Goal: Task Accomplishment & Management: Use online tool/utility

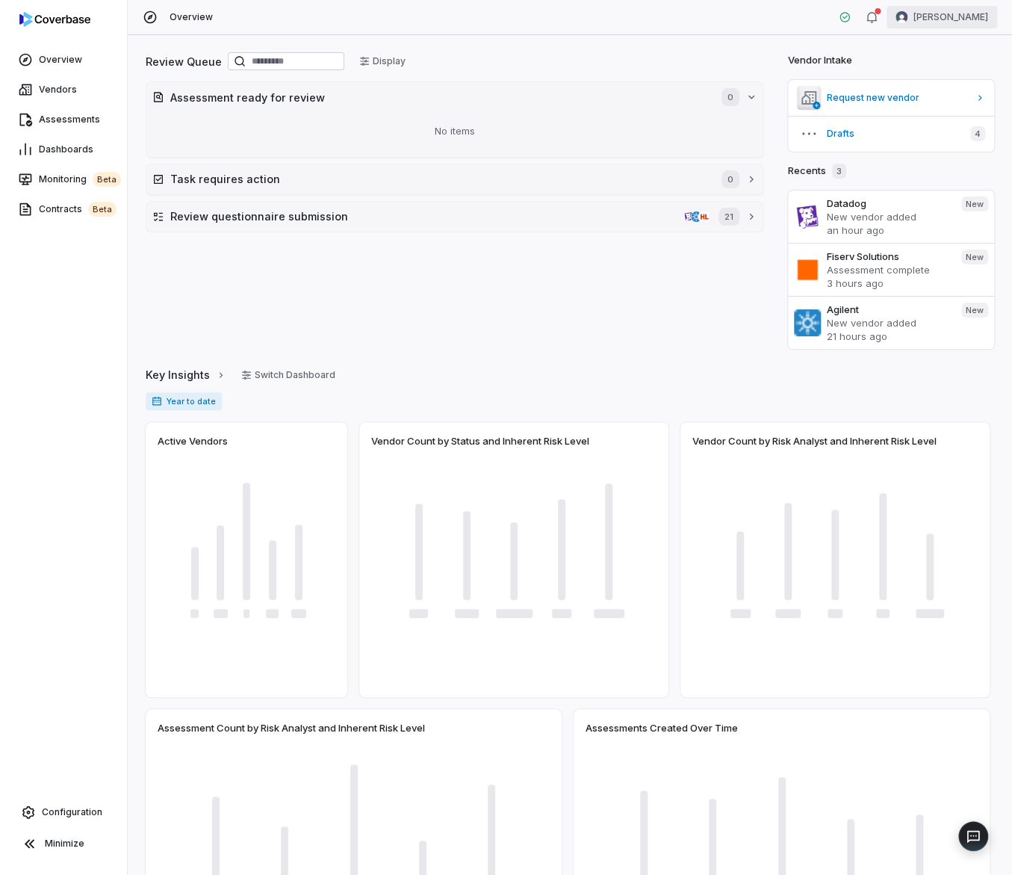
click at [965, 22] on html "Overview Vendors Assessments Dashboards Monitoring beta Contracts beta Configur…" at bounding box center [506, 437] width 1012 height 875
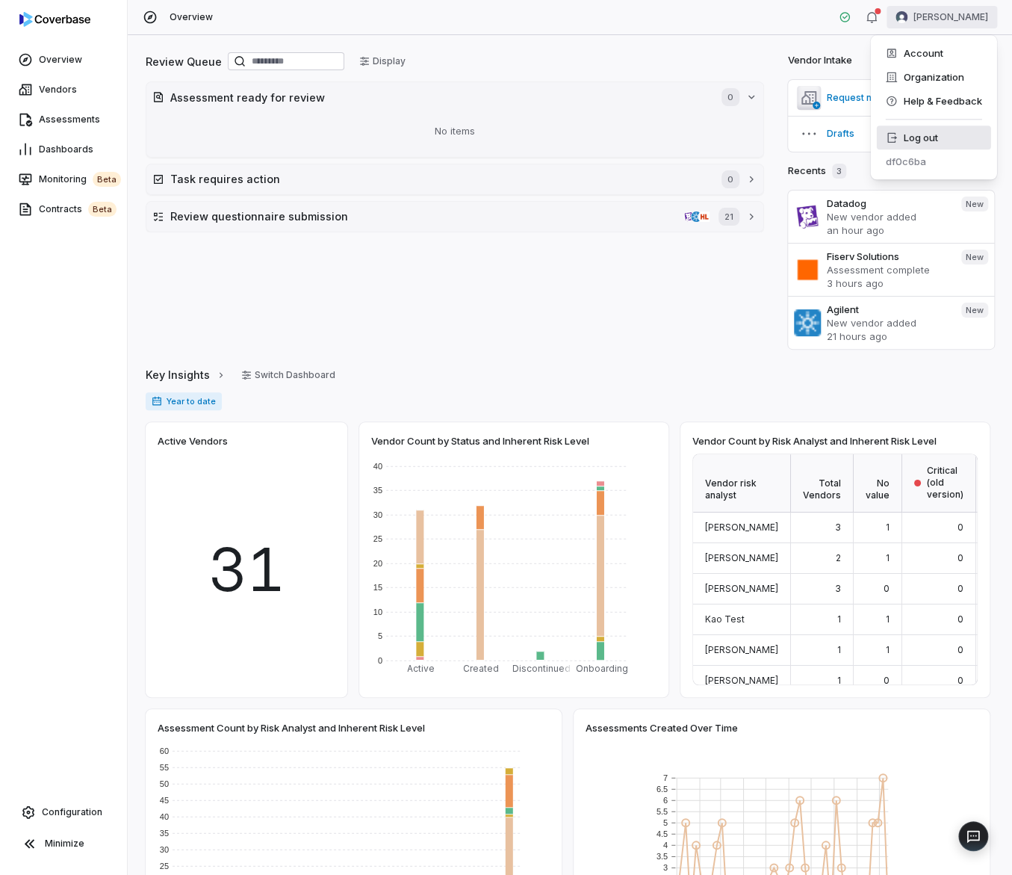
click at [941, 126] on div "Log out" at bounding box center [933, 138] width 114 height 24
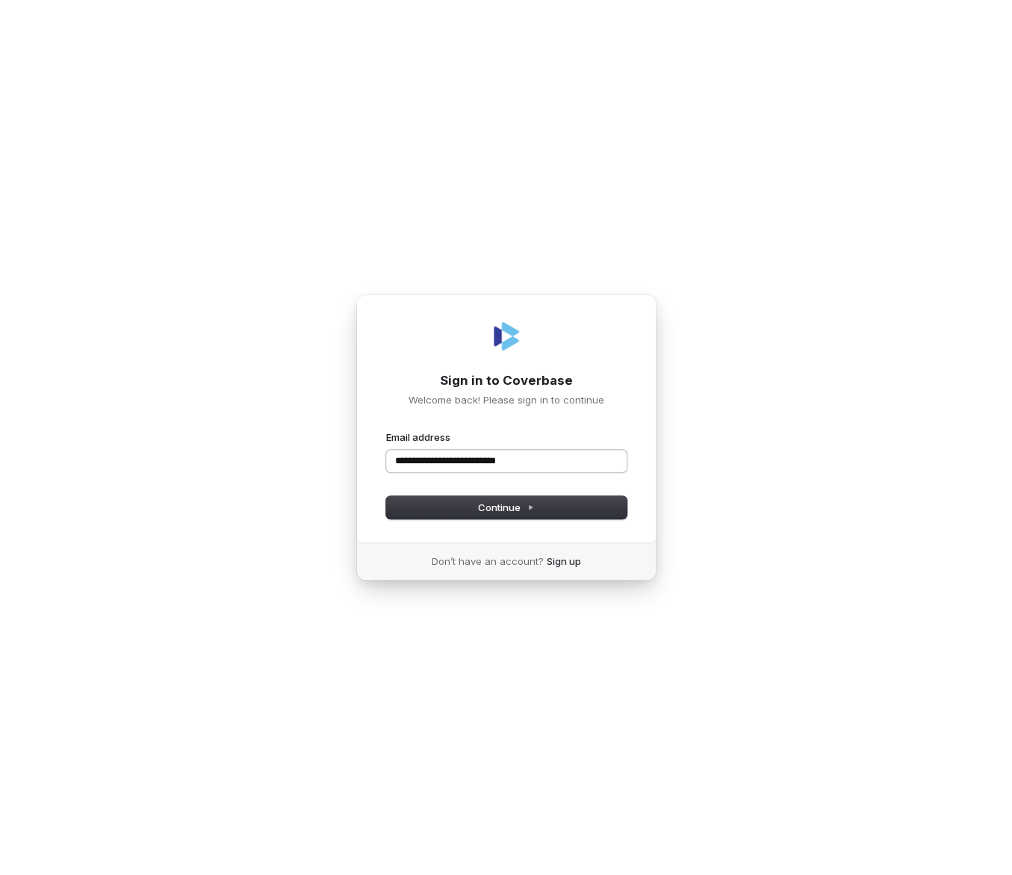
type input "**********"
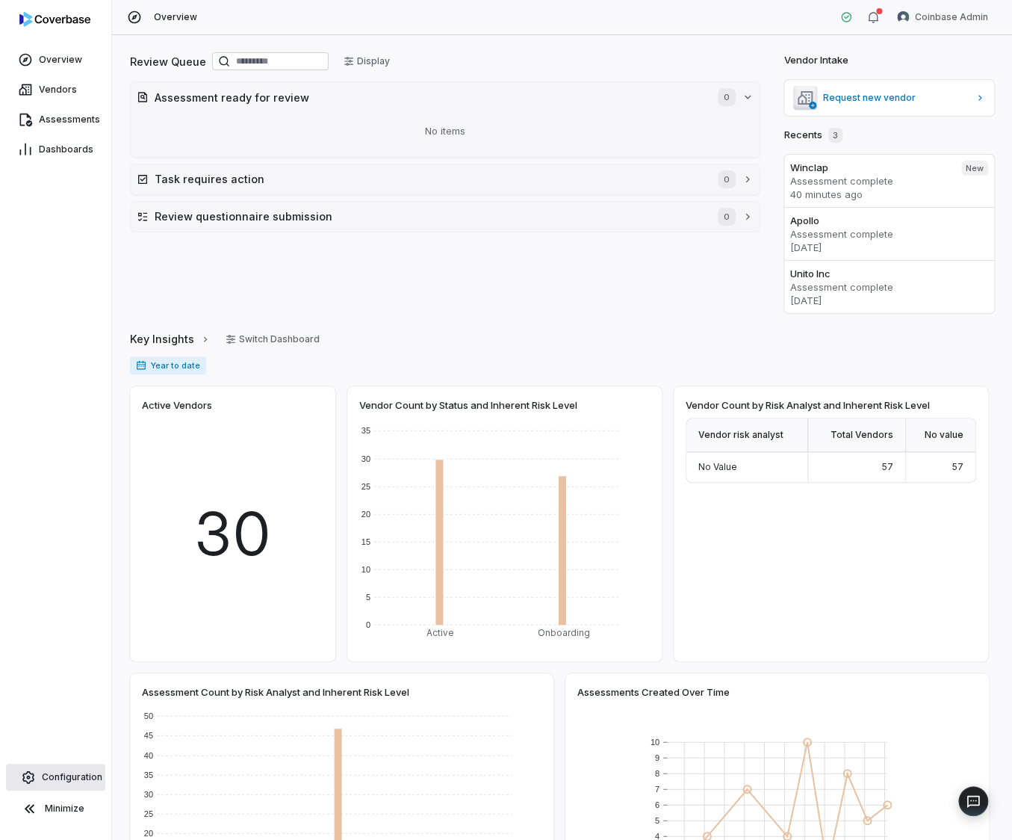
click at [55, 773] on span "Configuration" at bounding box center [72, 777] width 61 height 12
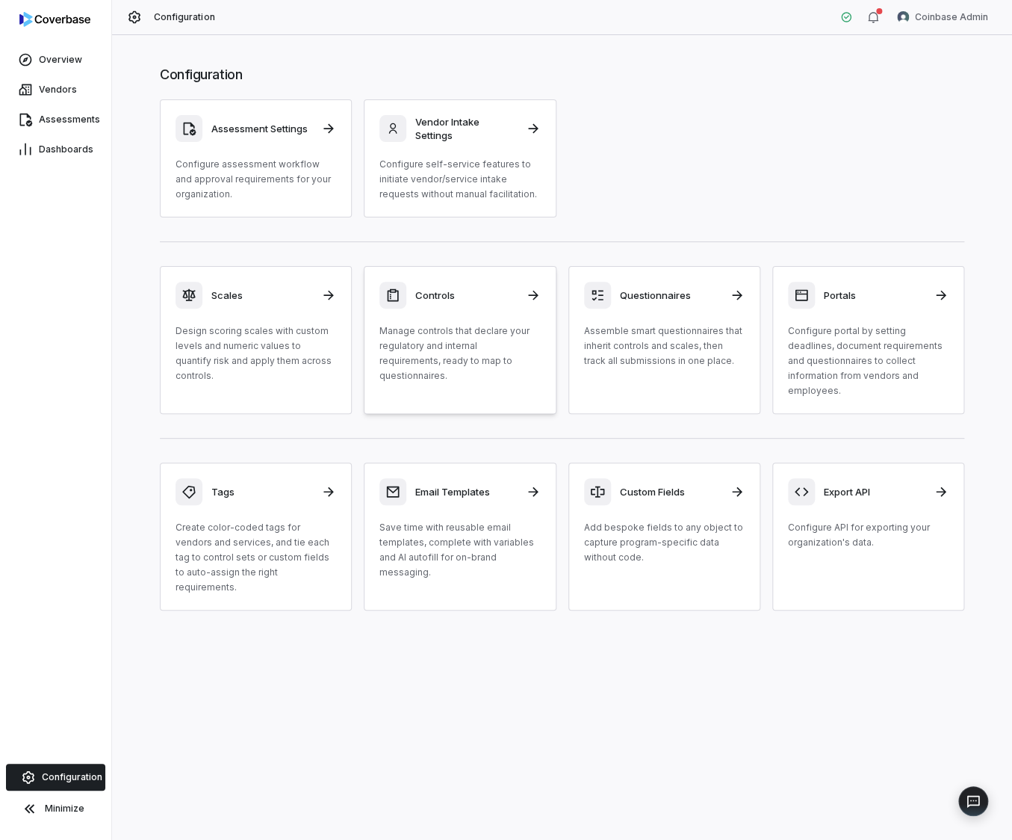
click at [437, 322] on div "Controls Manage controls that declare your regulatory and internal requirements…" at bounding box center [460, 333] width 161 height 102
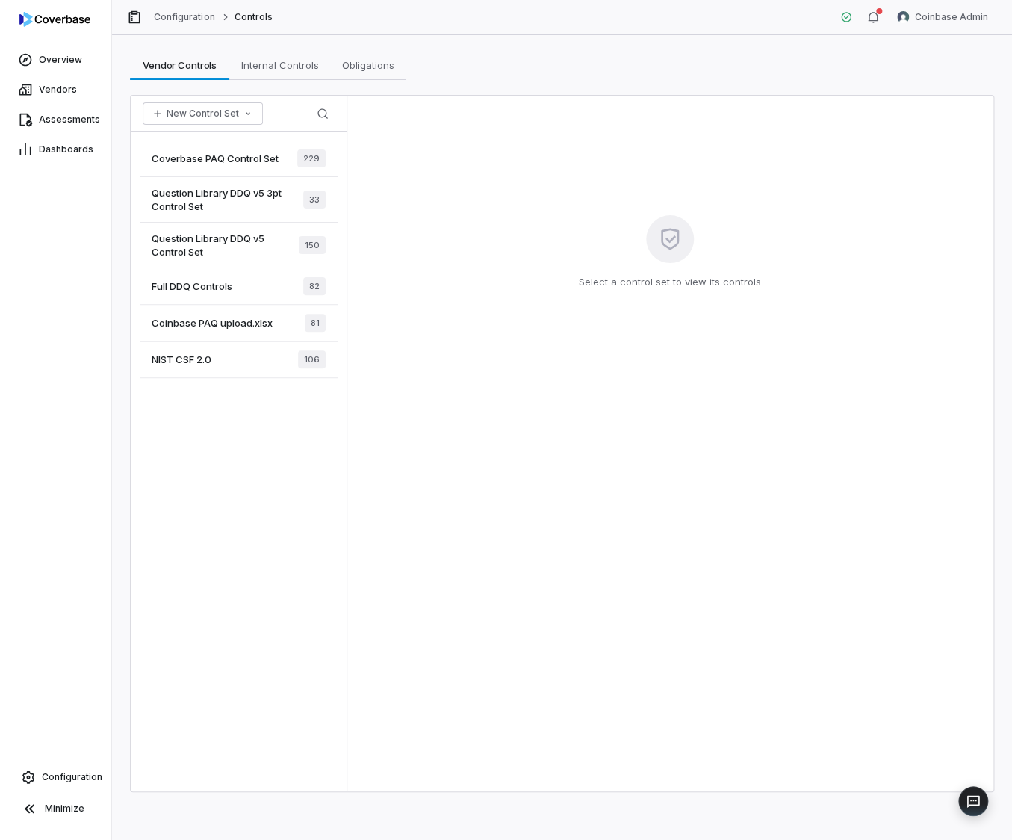
click at [217, 161] on span "Coverbase PAQ Control Set" at bounding box center [215, 158] width 127 height 13
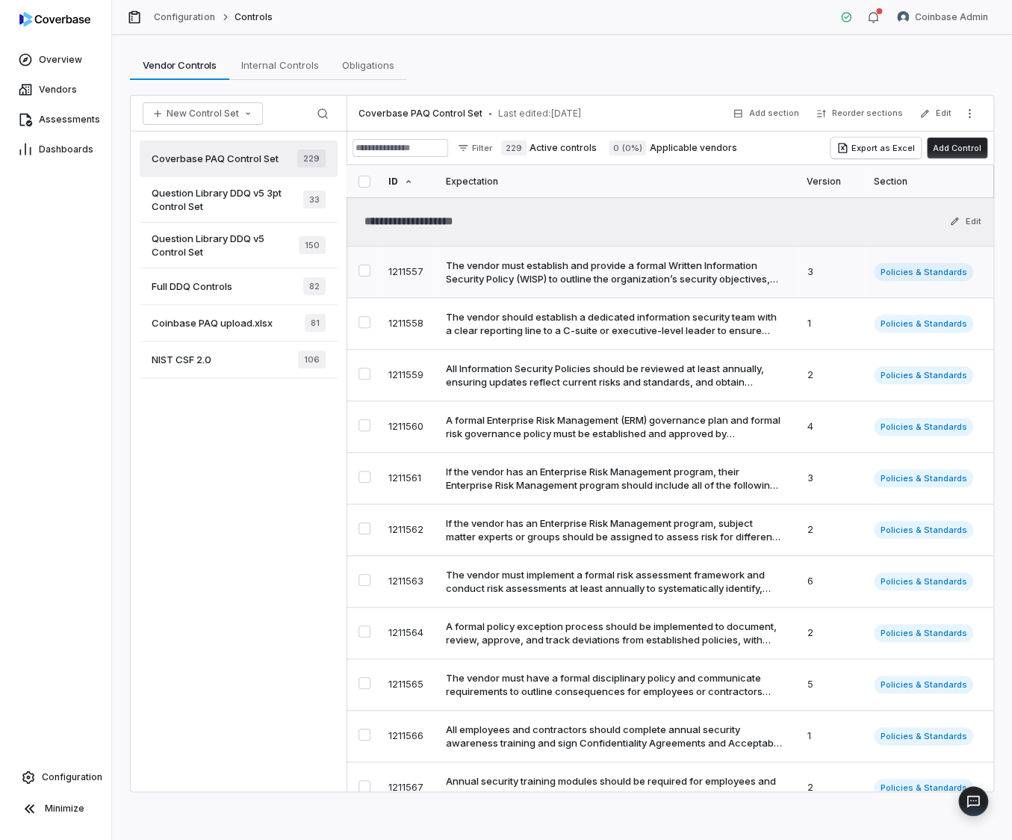
click at [560, 275] on div "The vendor must establish and provide a formal Written Information Security Pol…" at bounding box center [614, 272] width 337 height 27
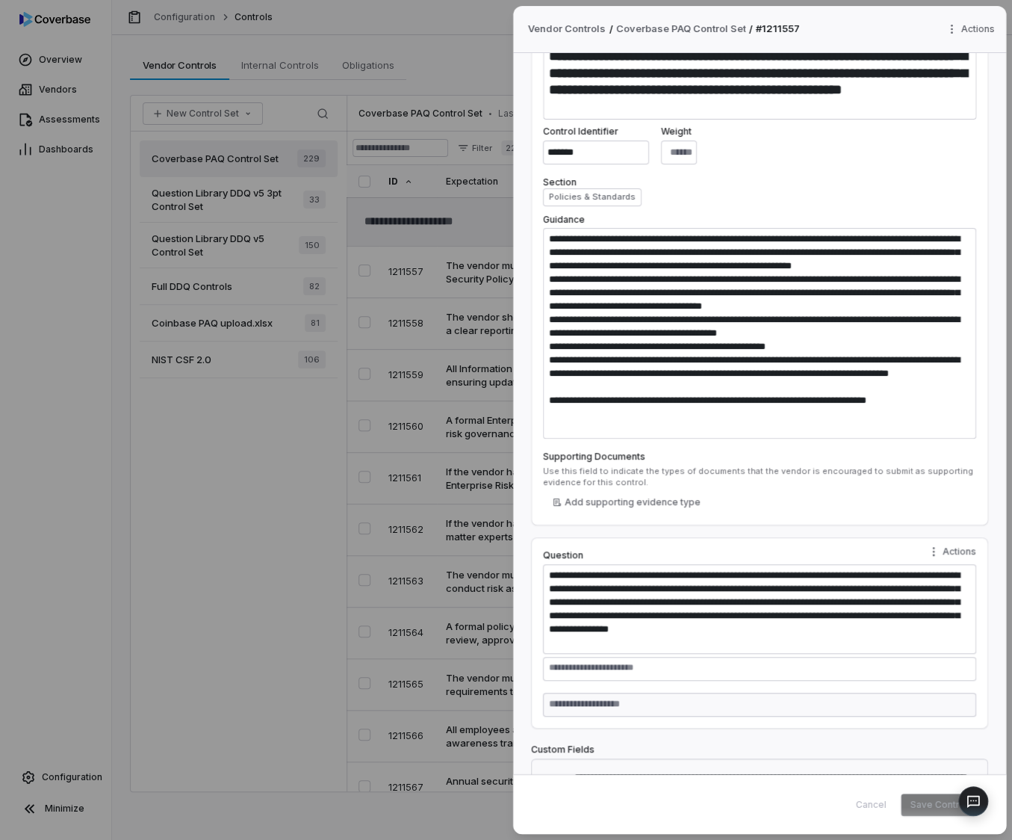
scroll to position [251, 0]
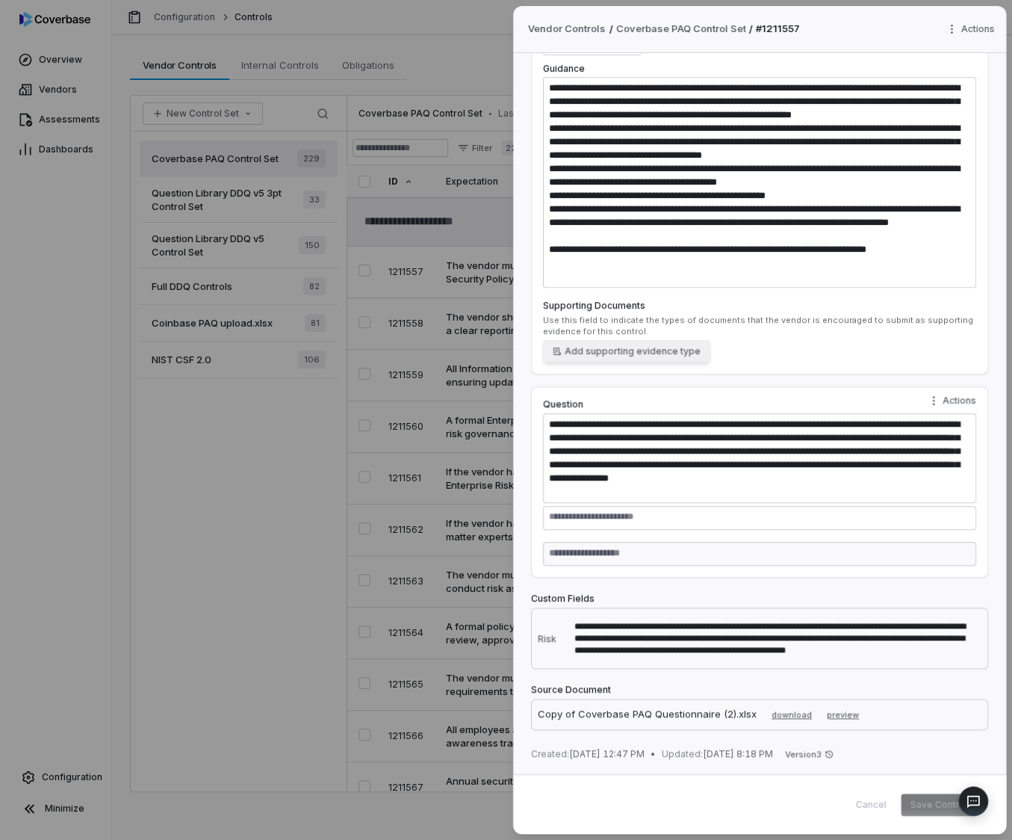
click at [616, 353] on button "Add supporting evidence type" at bounding box center [626, 351] width 167 height 22
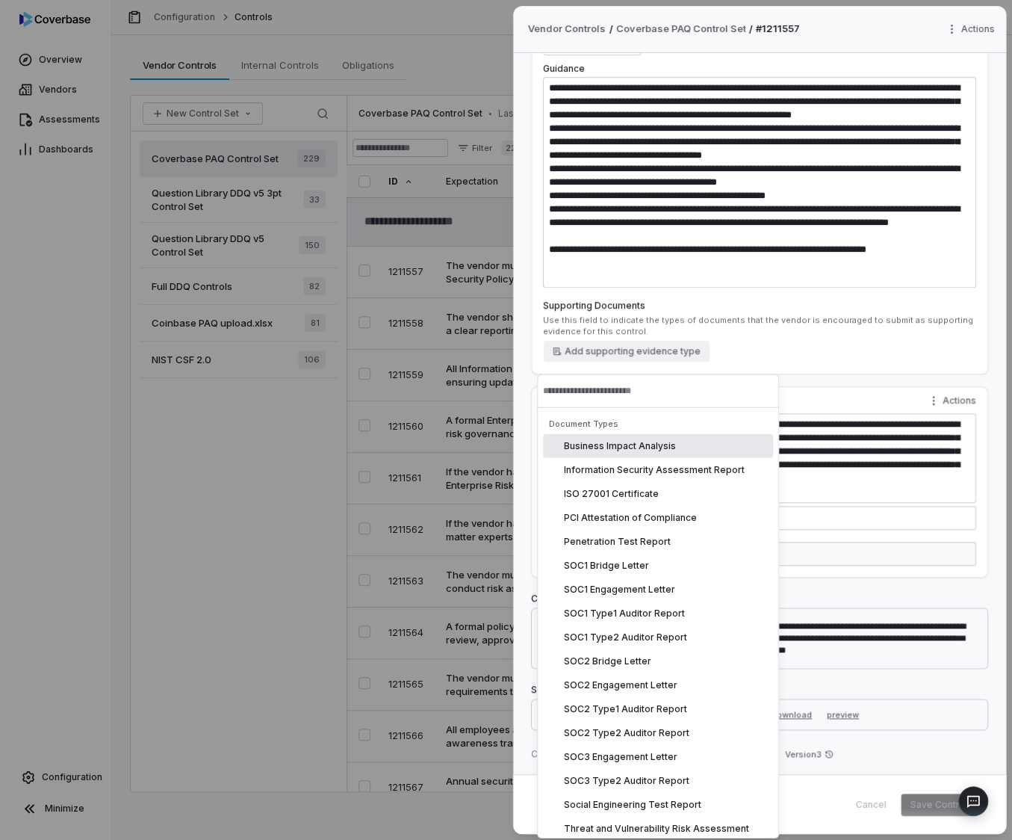
click at [725, 350] on div "Add supporting evidence type" at bounding box center [759, 351] width 433 height 22
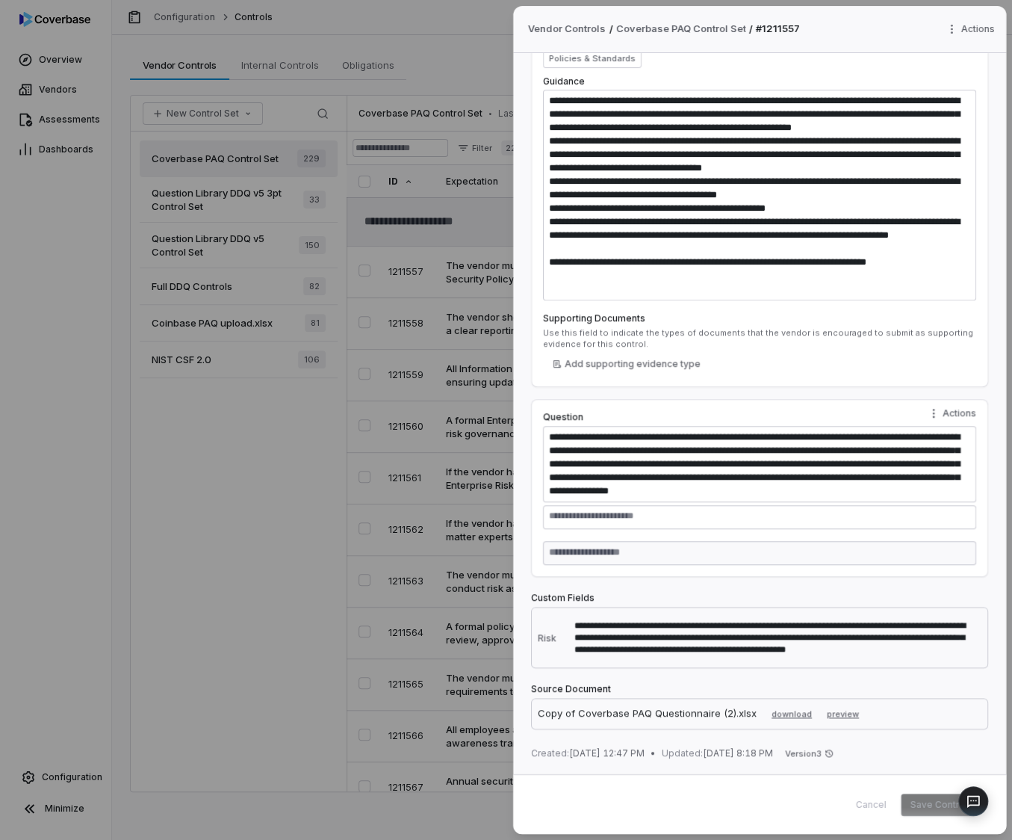
type textarea "*"
